Goal: Task Accomplishment & Management: Manage account settings

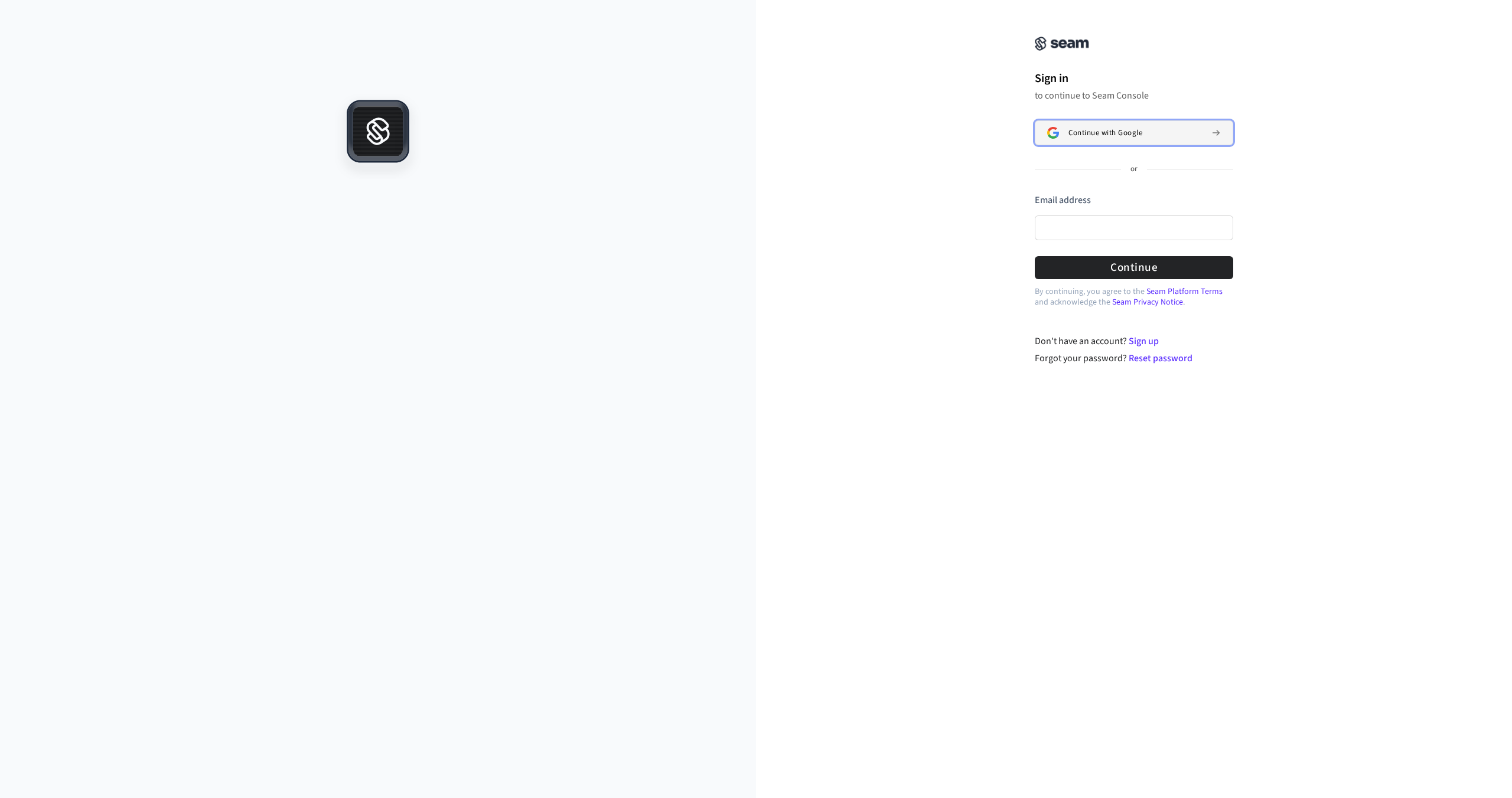
click at [1069, 141] on button "Continue with Google" at bounding box center [1134, 132] width 198 height 25
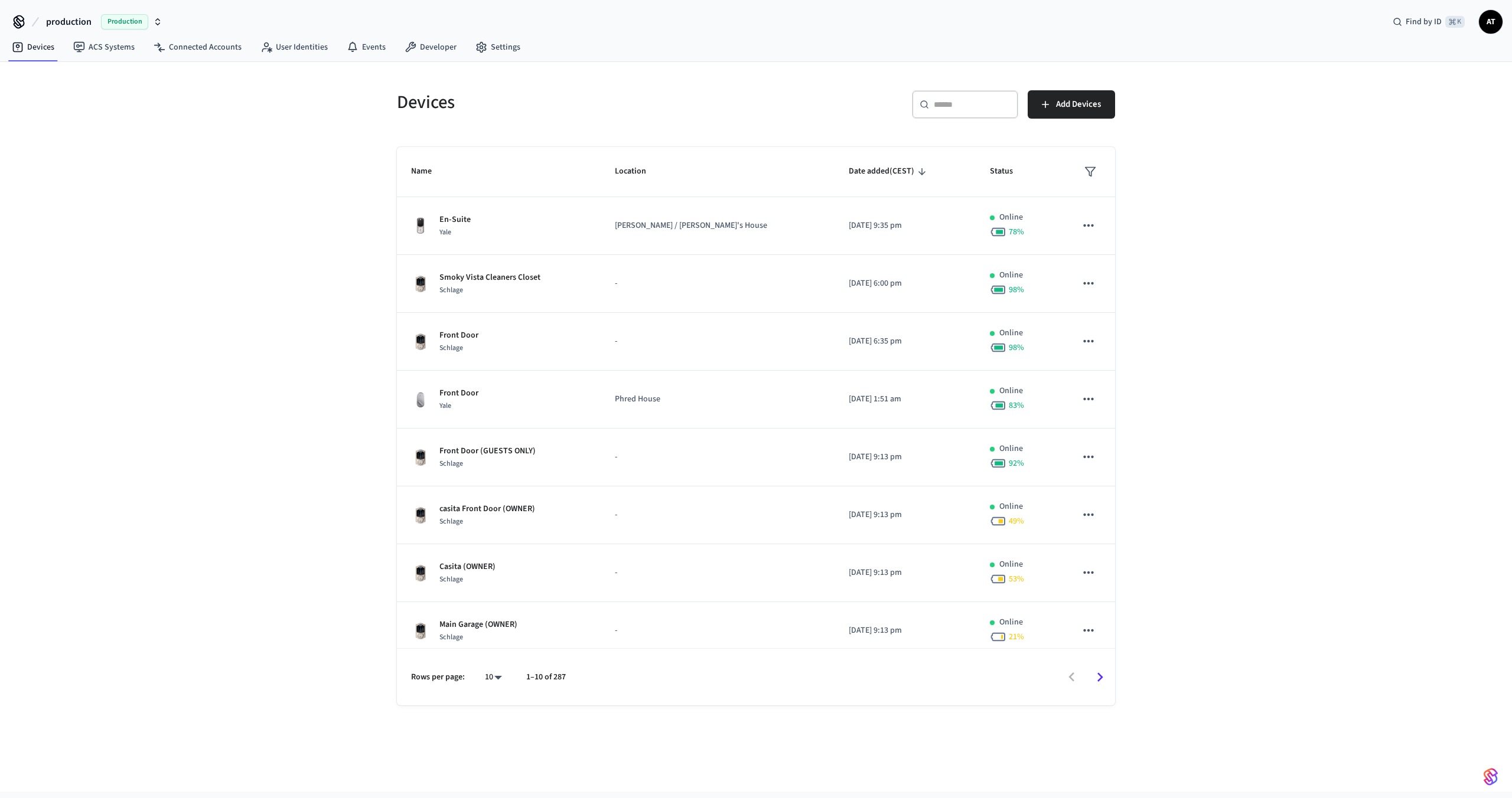
click at [76, 20] on span "production" at bounding box center [68, 21] width 45 height 14
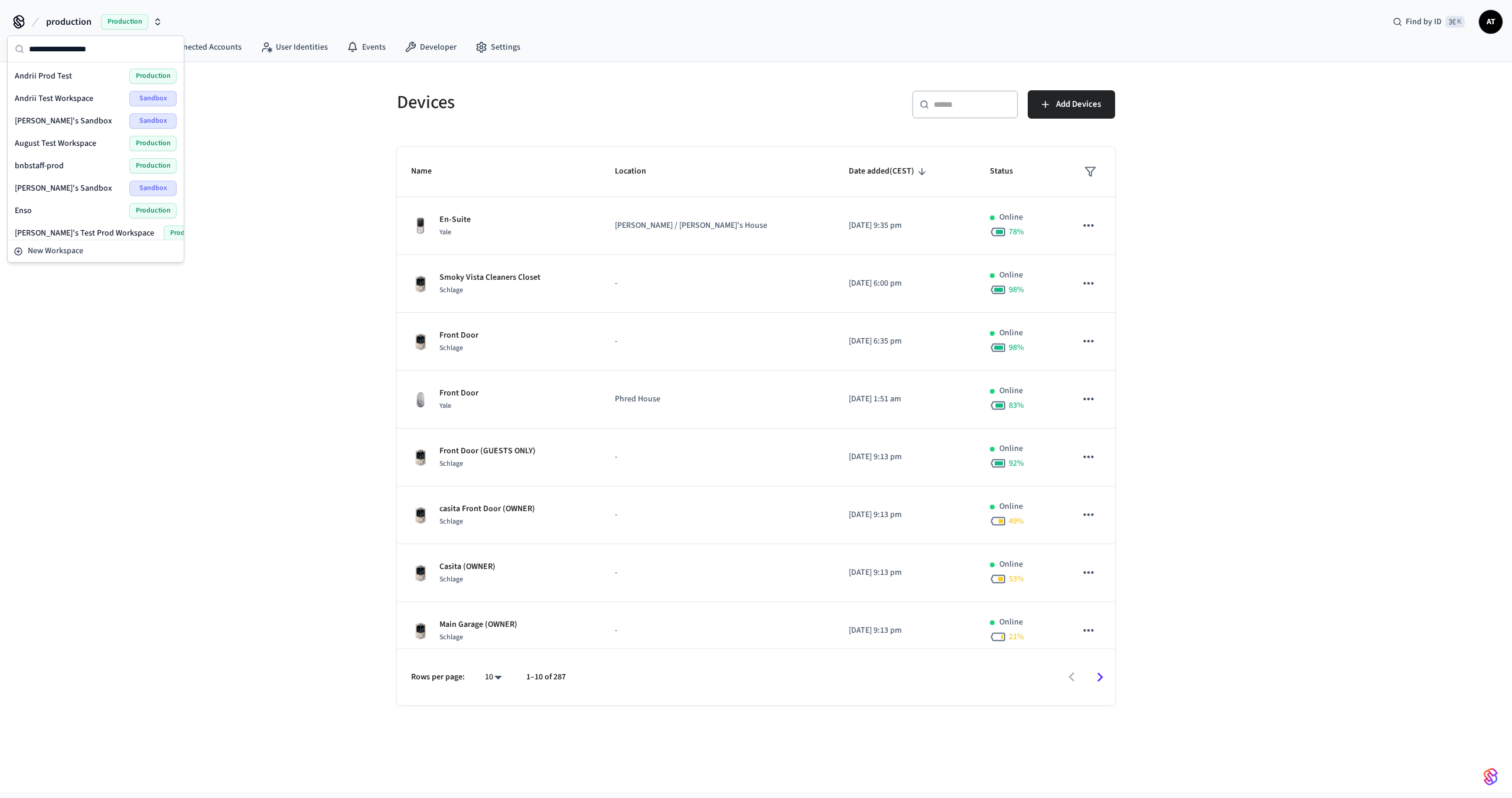
click at [76, 73] on div "Andrii Prod Test Production" at bounding box center [95, 76] width 162 height 15
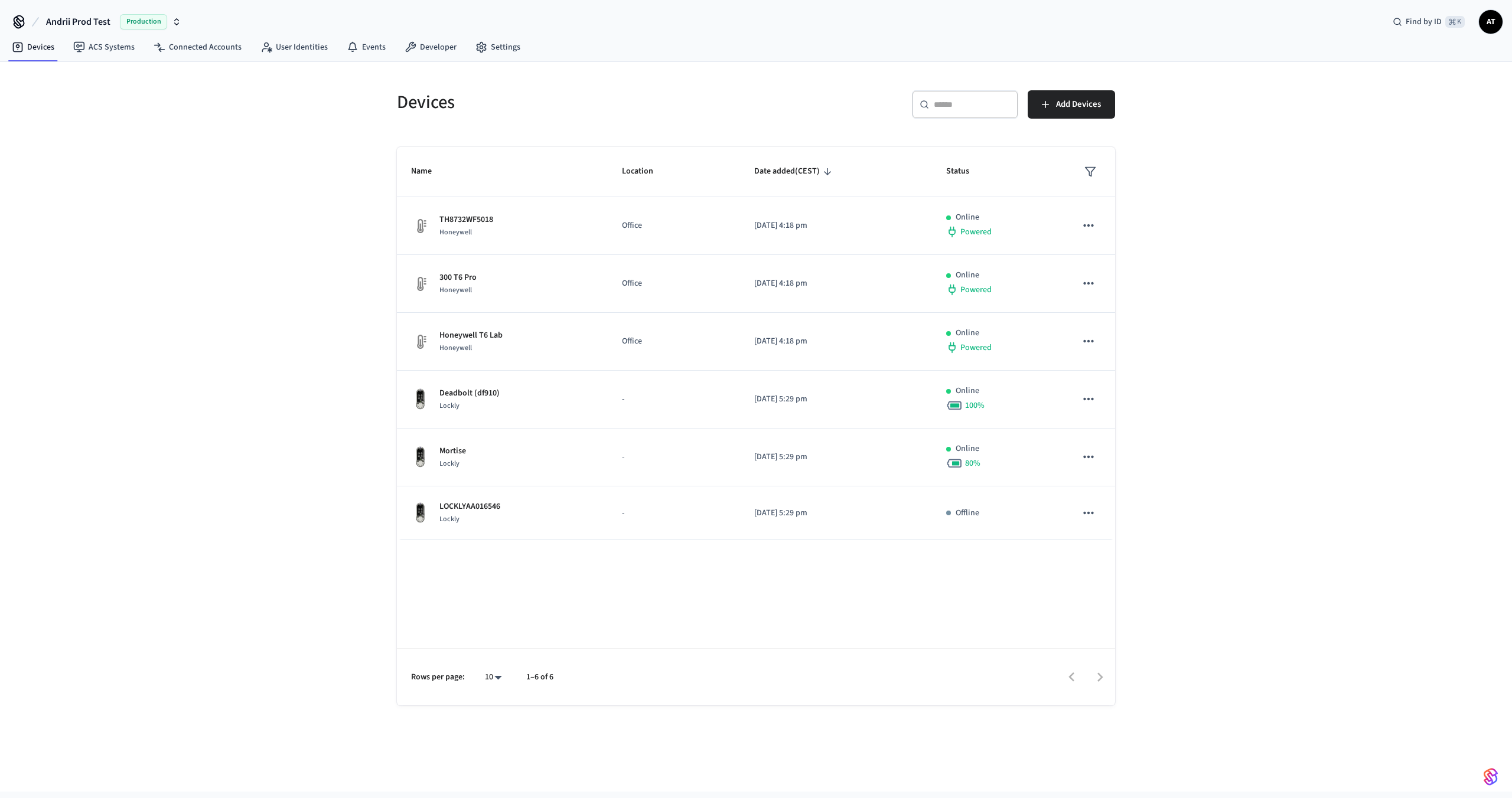
click at [86, 22] on span "Andrii Prod Test" at bounding box center [78, 21] width 65 height 14
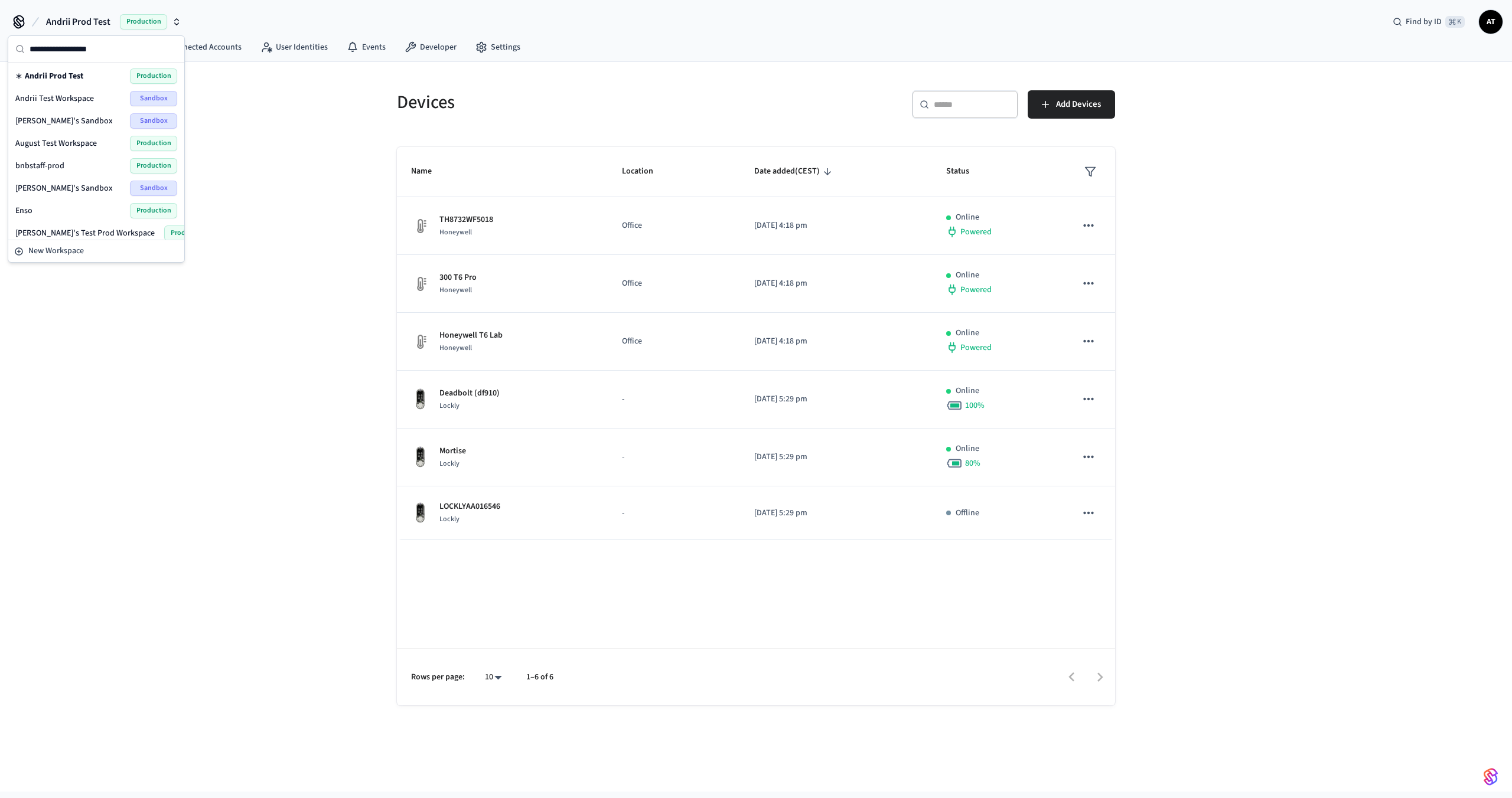
click at [76, 106] on div "Andrii Test Workspace Sandbox" at bounding box center [96, 99] width 162 height 15
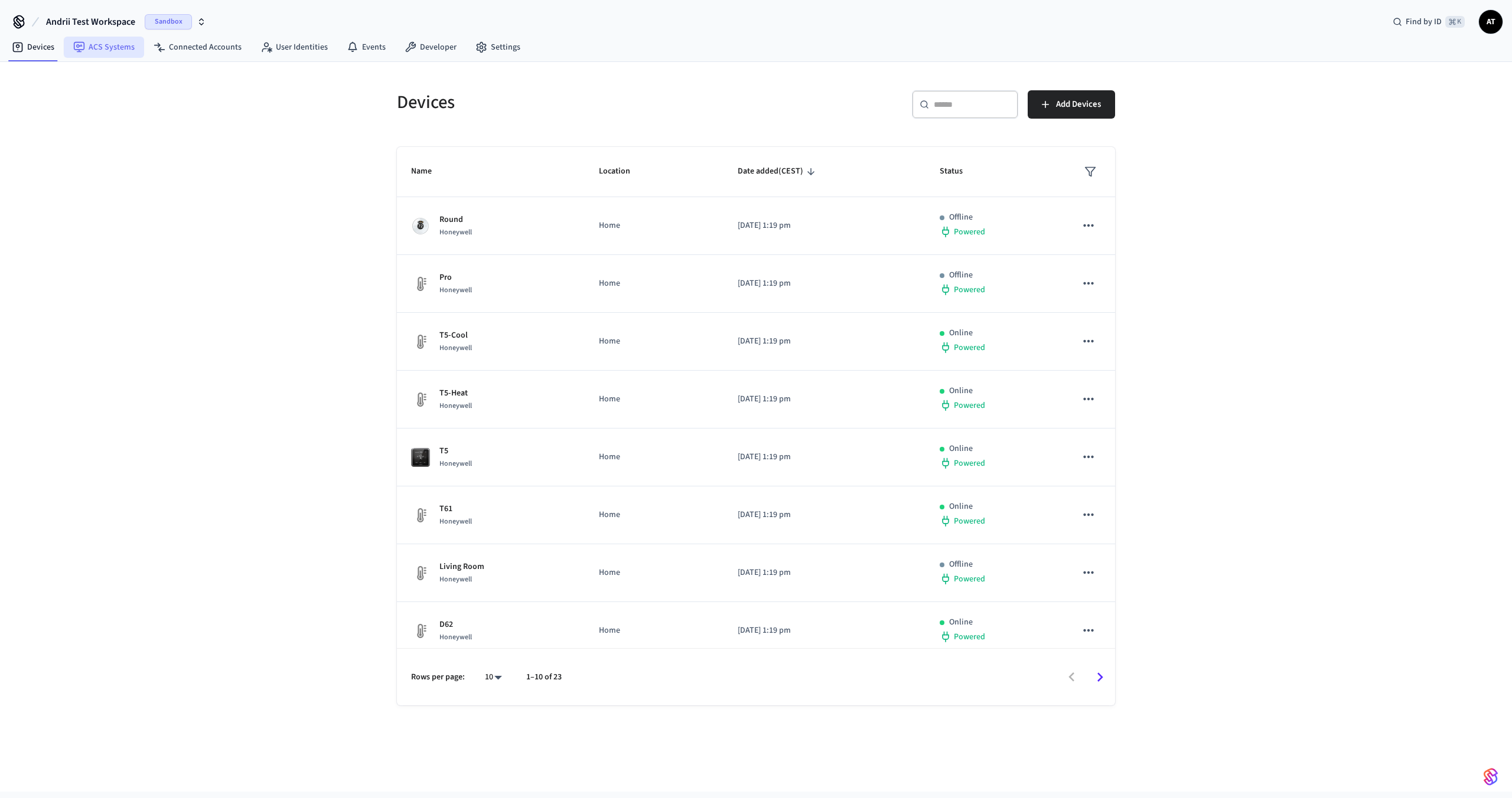
click at [113, 57] on link "ACS Systems" at bounding box center [104, 47] width 80 height 21
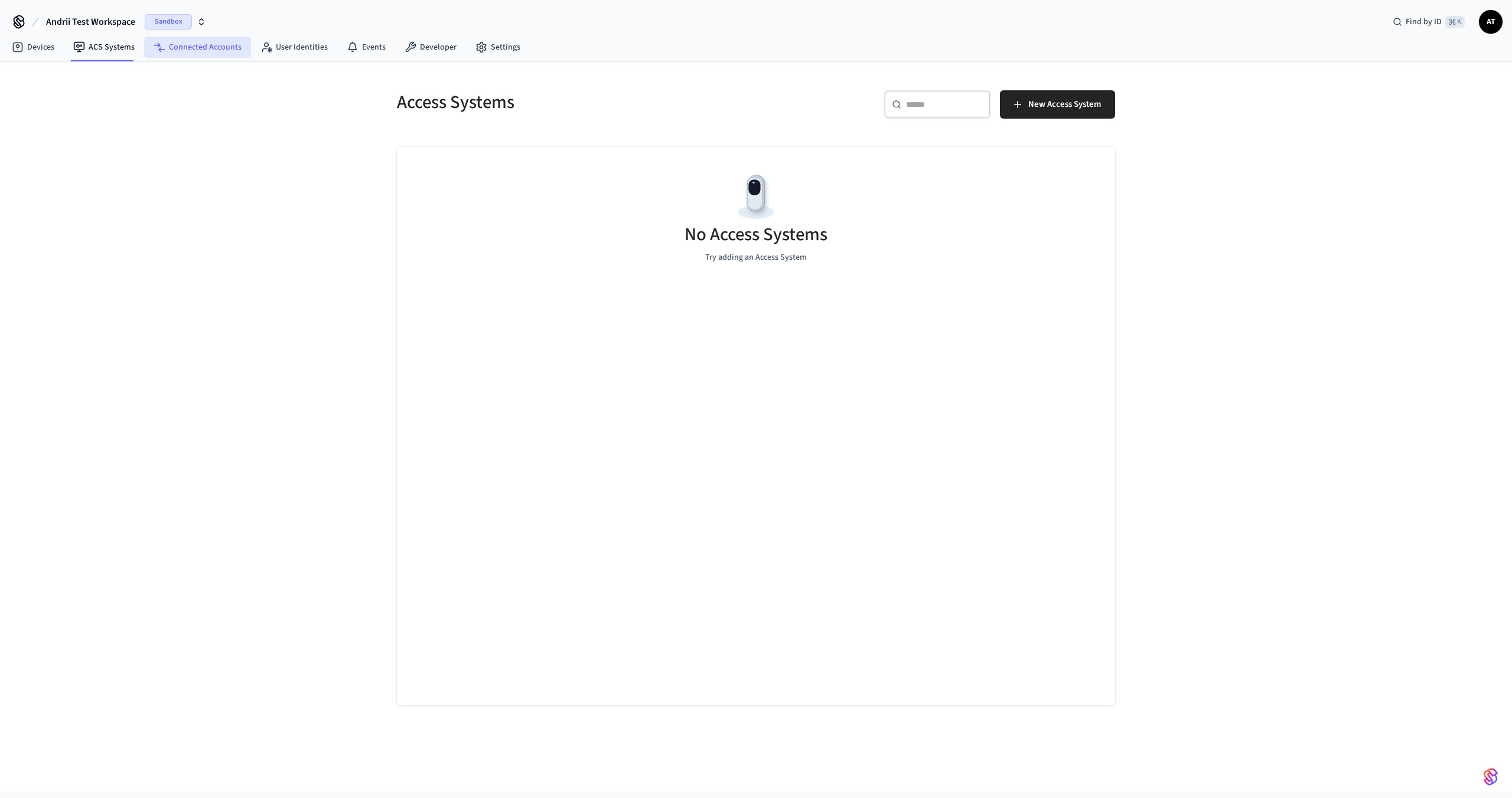
click at [186, 56] on link "Connected Accounts" at bounding box center [197, 47] width 106 height 21
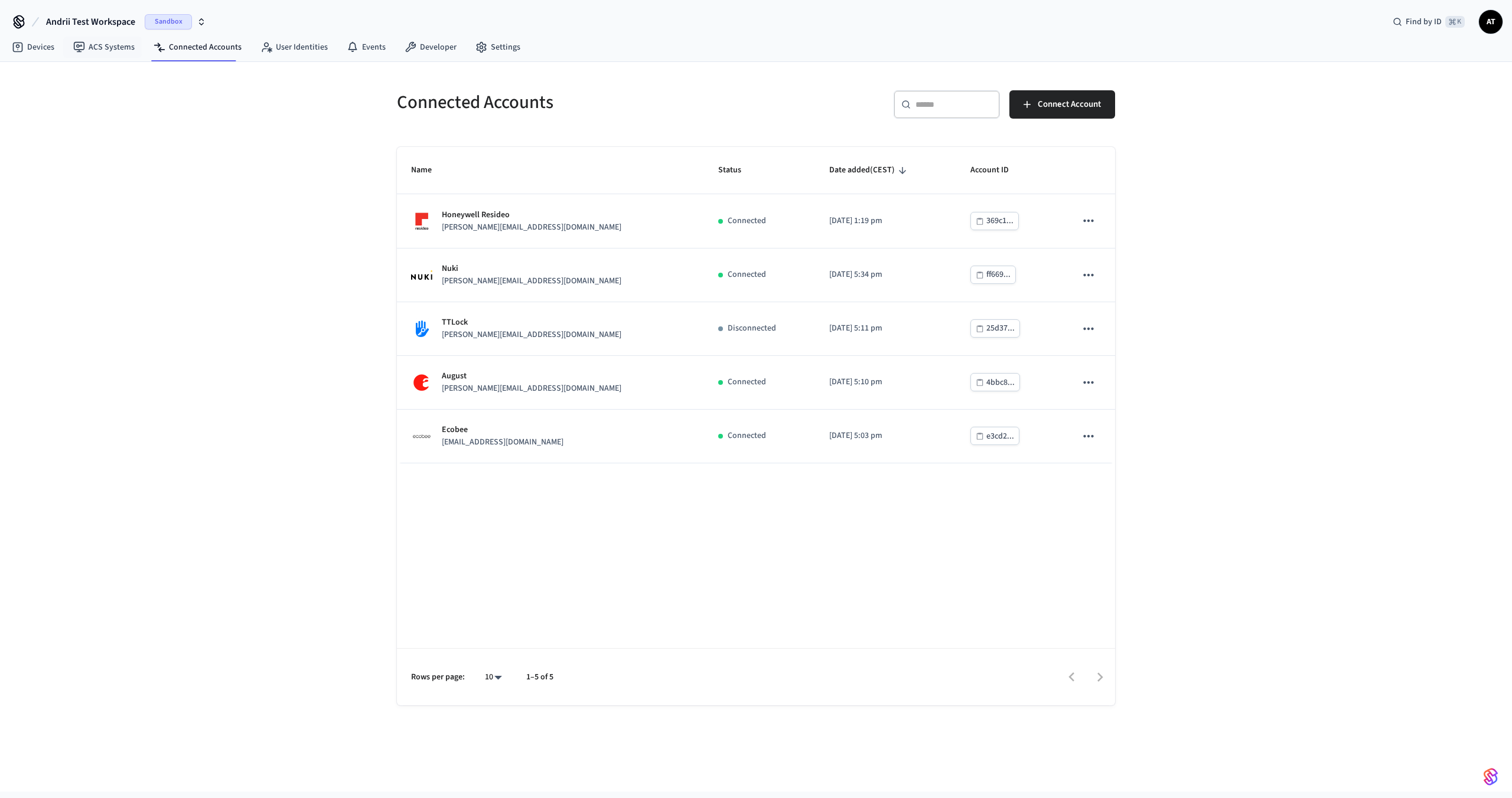
click at [91, 19] on span "Andrii Test Workspace" at bounding box center [90, 21] width 89 height 14
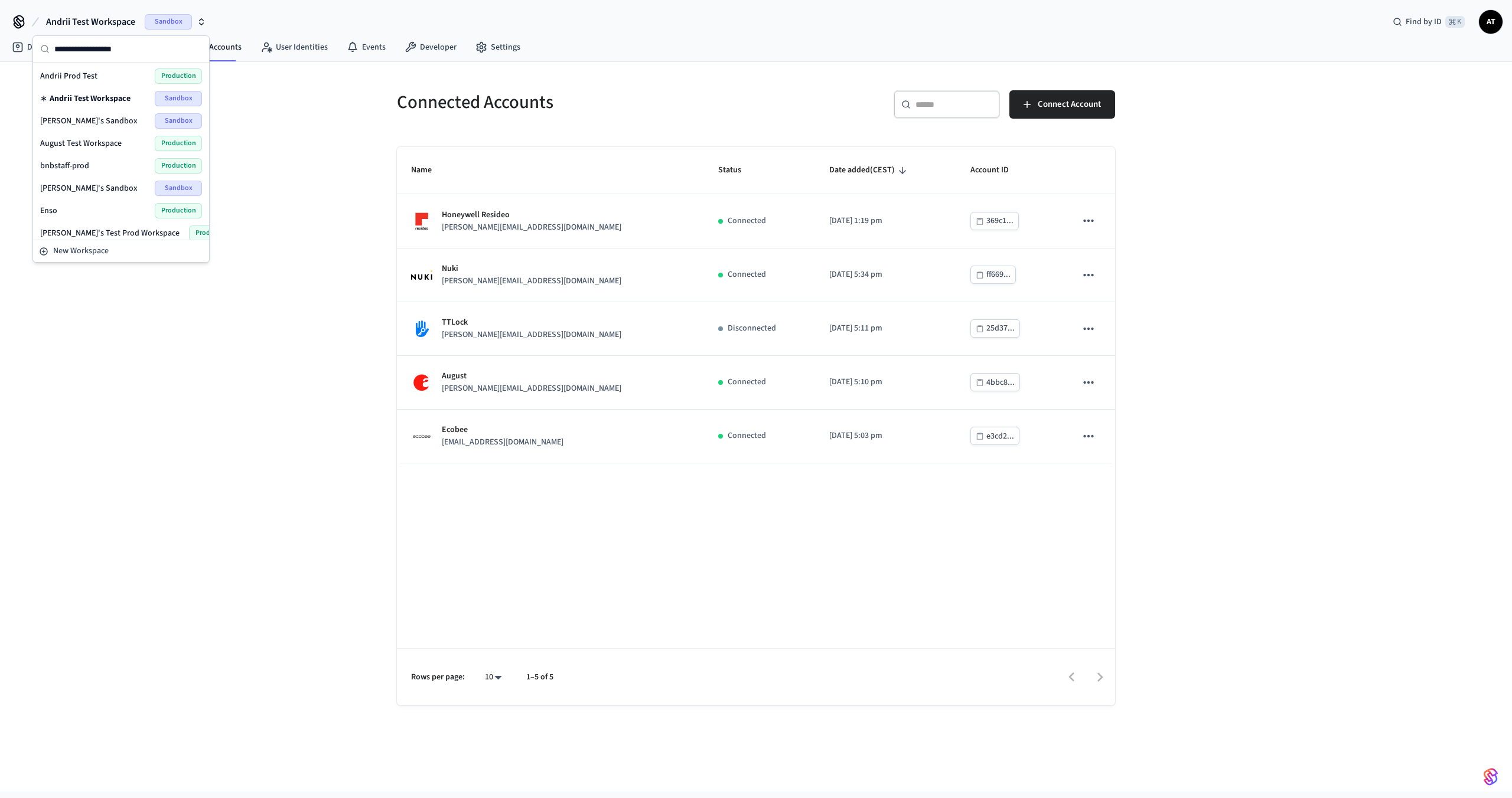
click at [97, 120] on span "Andrii's Sandbox" at bounding box center [89, 121] width 97 height 12
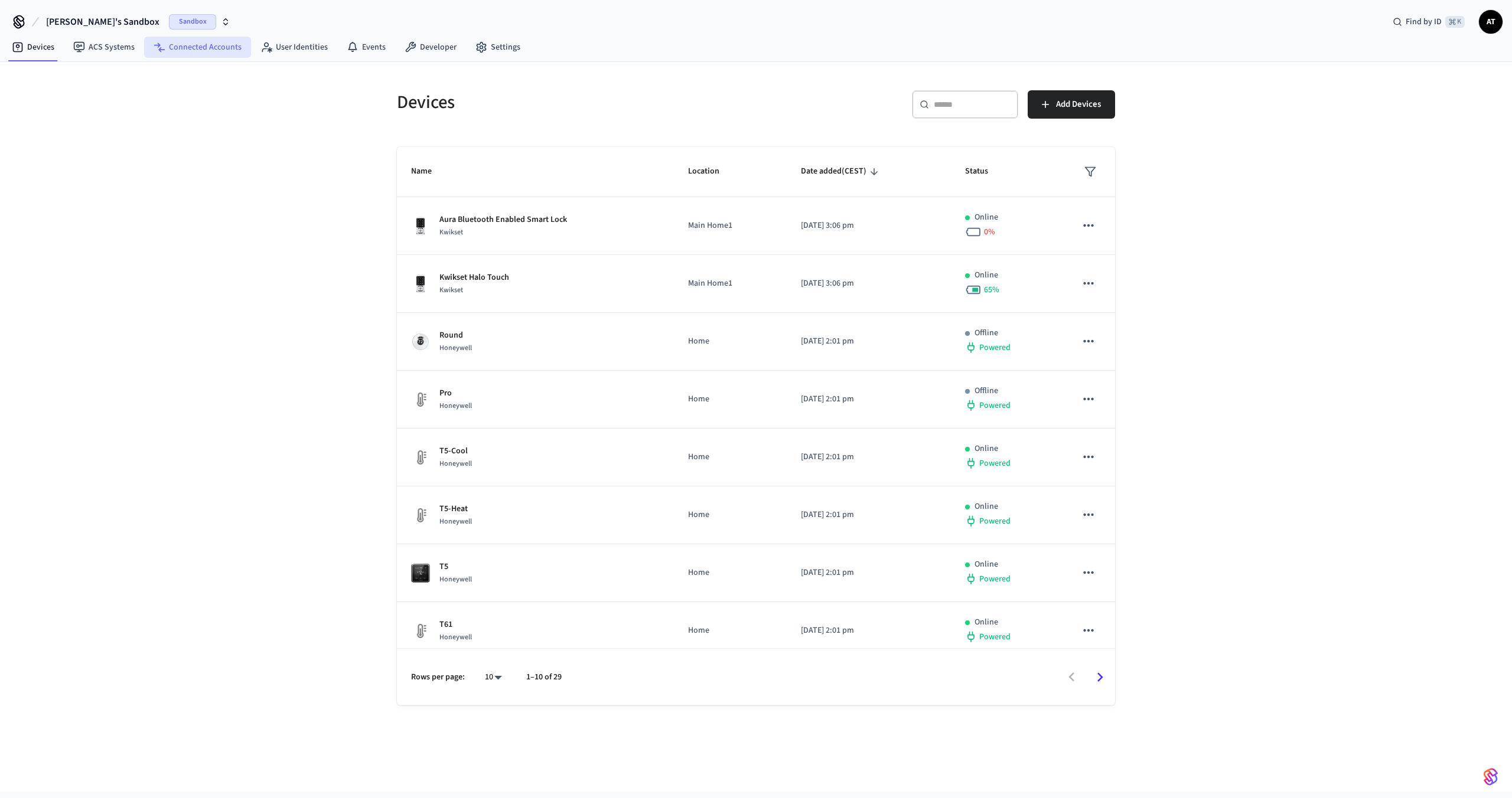
click at [176, 47] on link "Connected Accounts" at bounding box center [197, 47] width 106 height 21
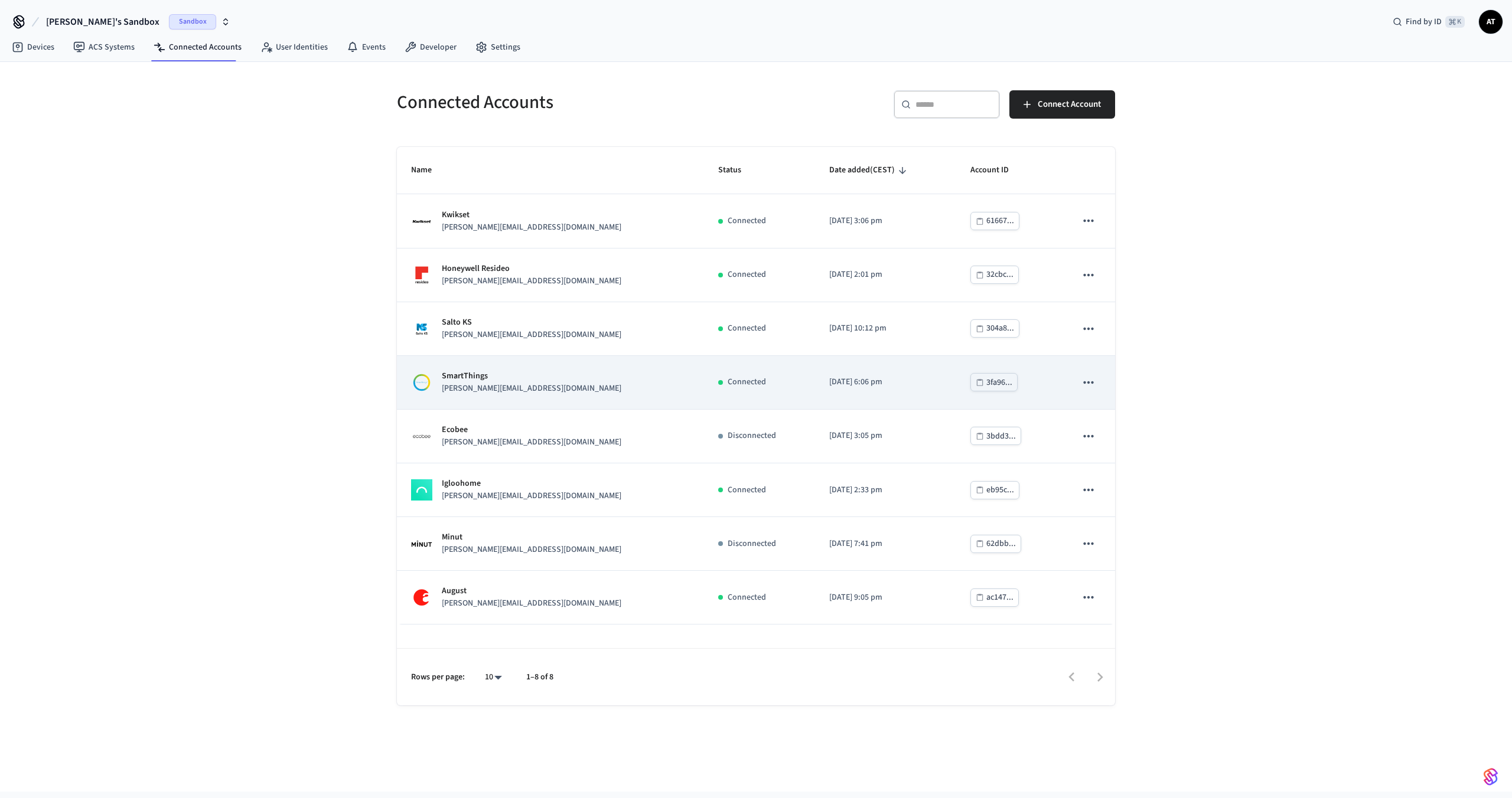
click at [525, 395] on td "SmartThings jane@example.com" at bounding box center [550, 382] width 307 height 54
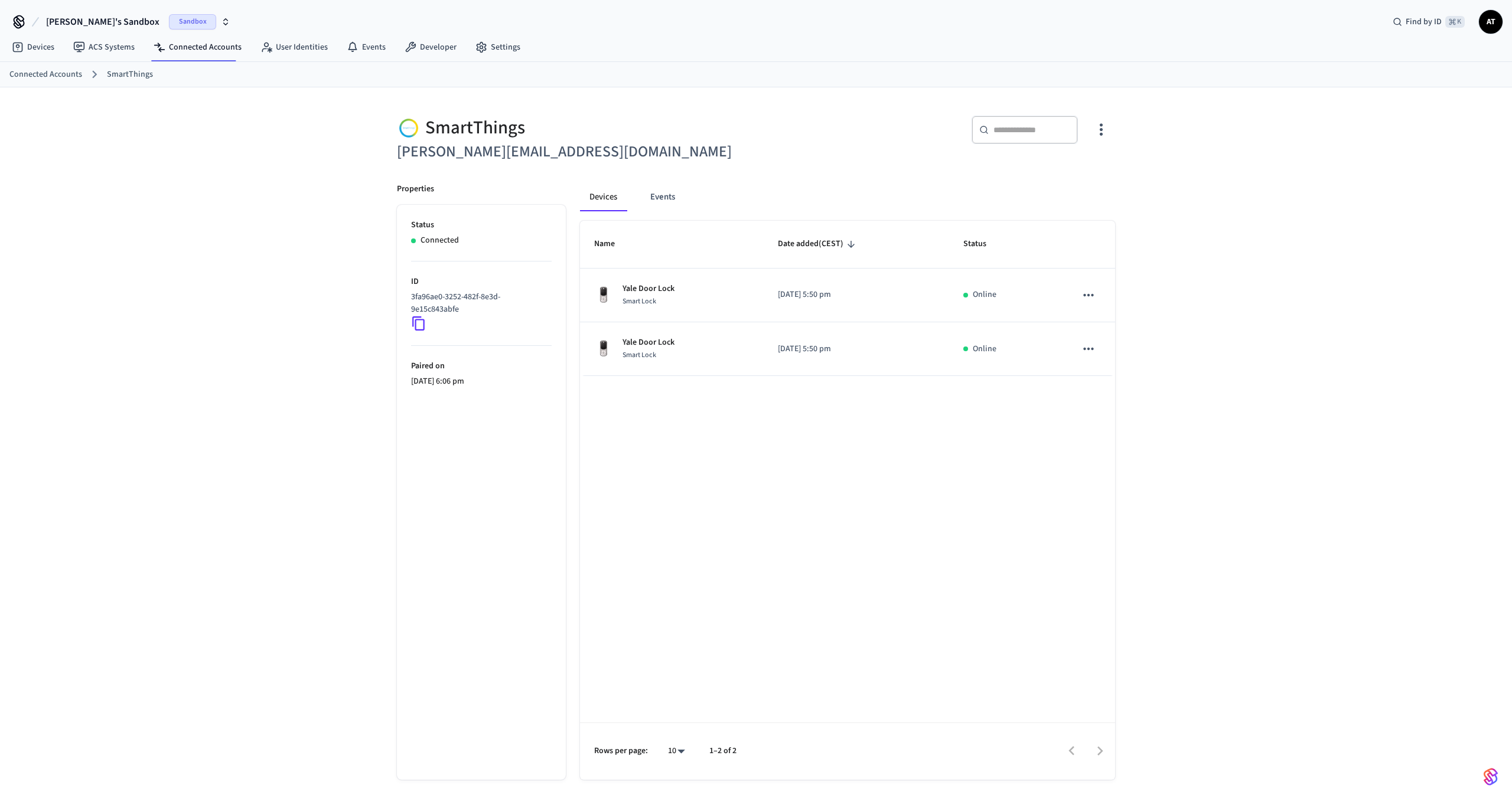
click at [169, 25] on span "Sandbox" at bounding box center [192, 22] width 47 height 15
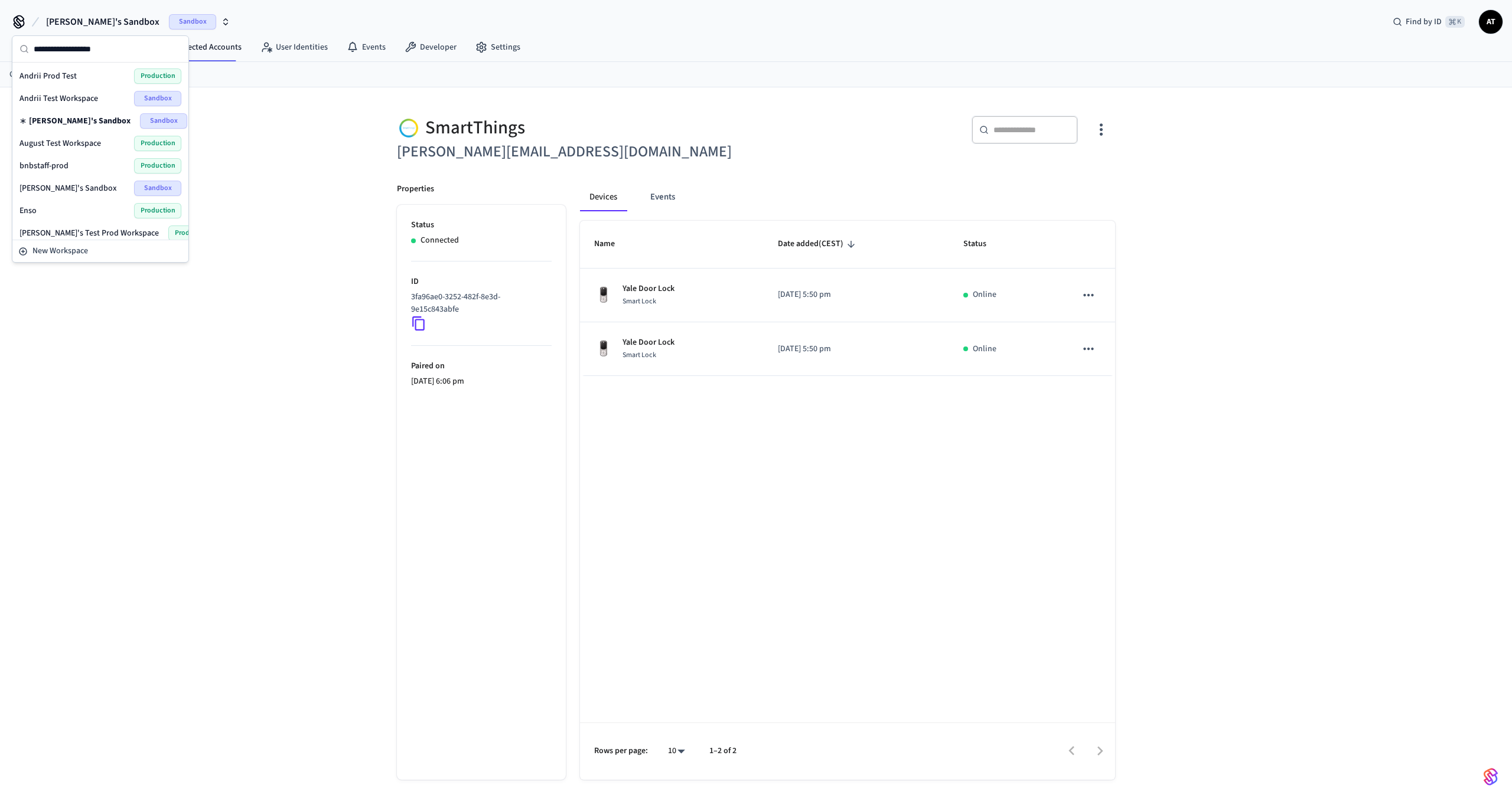
click at [117, 97] on div "Andrii Test Workspace Sandbox" at bounding box center [101, 99] width 162 height 15
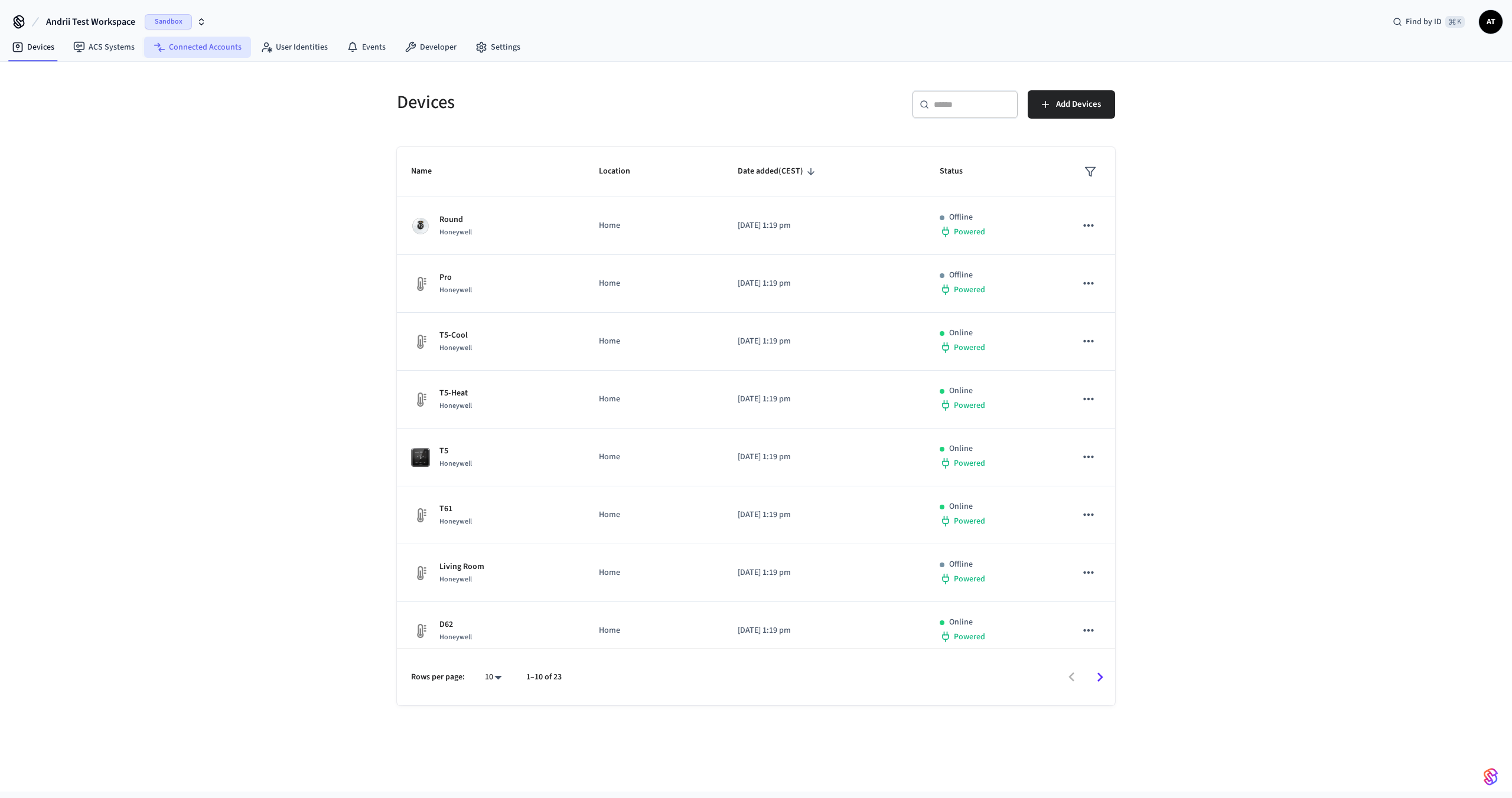
click at [212, 50] on link "Connected Accounts" at bounding box center [197, 47] width 106 height 21
